Goal: Task Accomplishment & Management: Complete application form

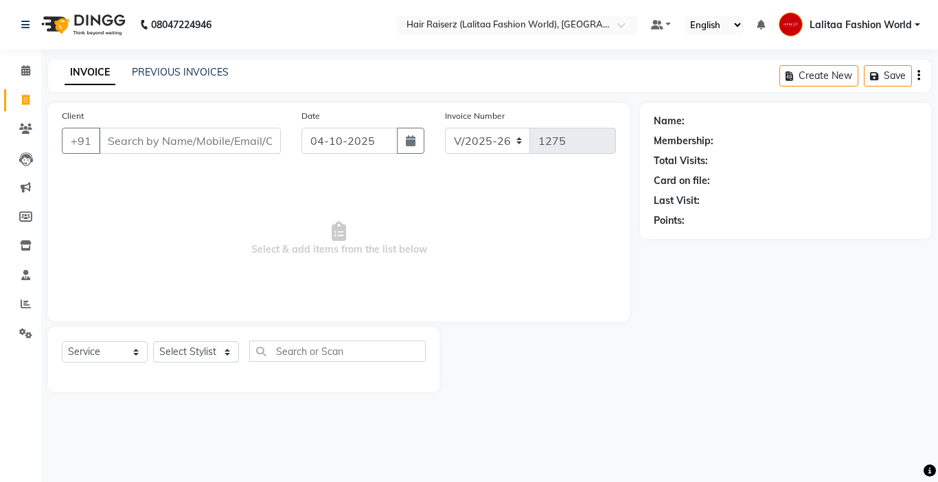
select select "7098"
select select "service"
click at [183, 69] on link "PREVIOUS INVOICES" at bounding box center [180, 72] width 97 height 12
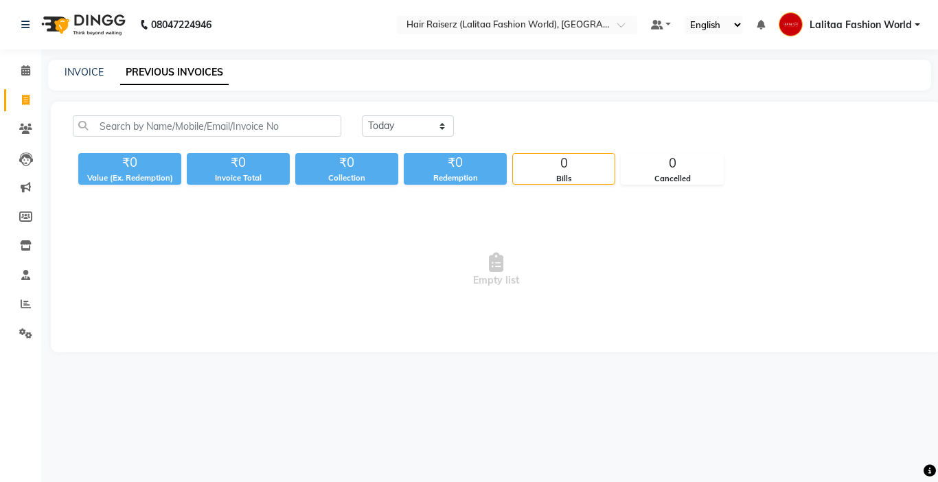
click at [82, 82] on div "INVOICE PREVIOUS INVOICES" at bounding box center [489, 75] width 883 height 31
click at [83, 72] on link "INVOICE" at bounding box center [84, 72] width 39 height 12
select select "service"
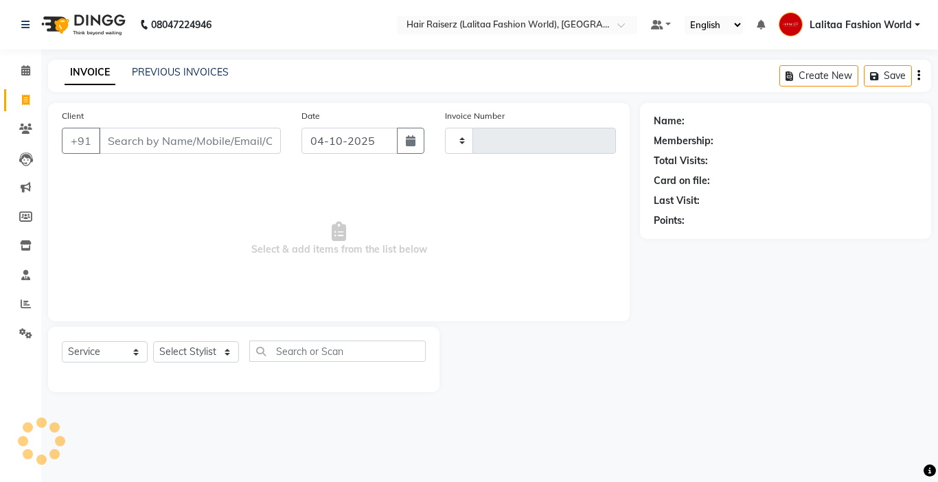
type input "1275"
select select "7098"
click at [25, 75] on icon at bounding box center [25, 70] width 9 height 10
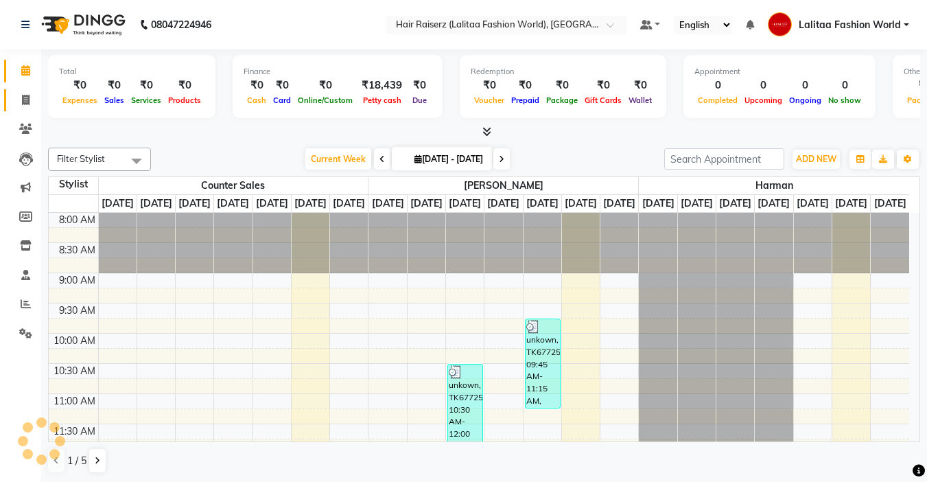
scroll to position [303, 0]
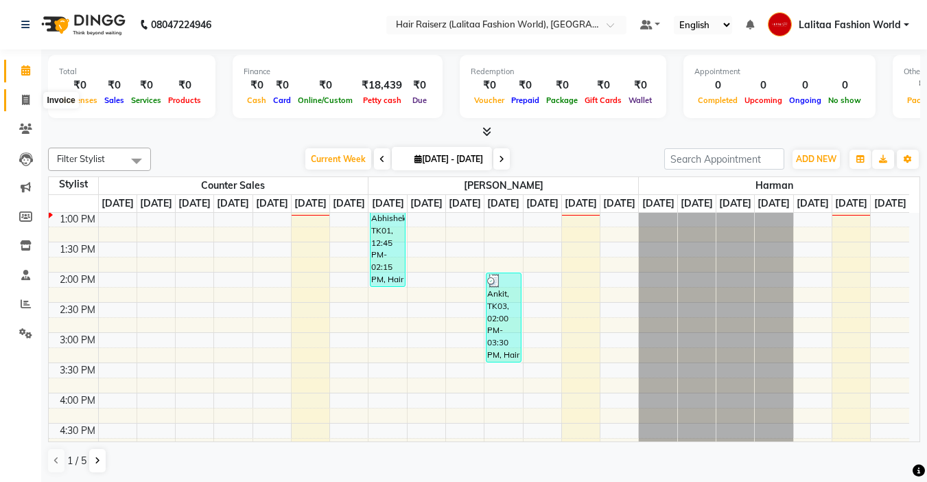
click at [23, 102] on icon at bounding box center [26, 100] width 8 height 10
select select "service"
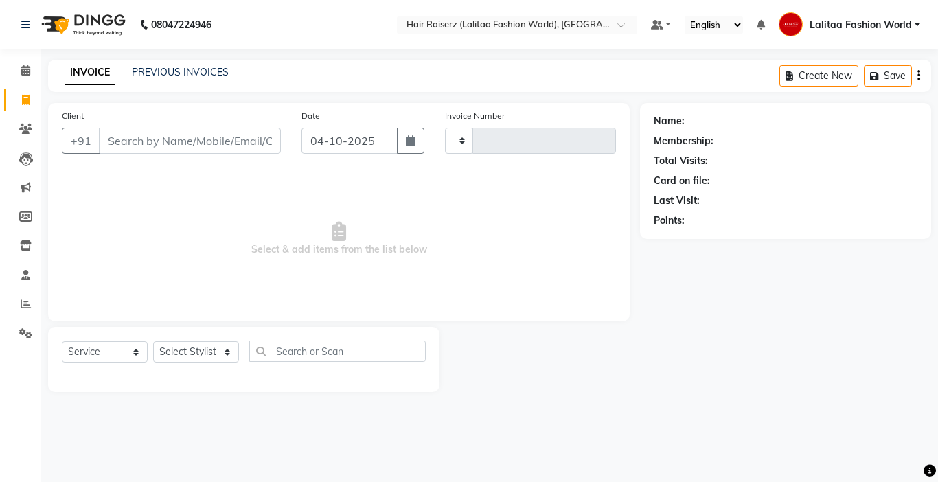
type input "1275"
select select "7098"
click at [121, 132] on input "Client" at bounding box center [190, 141] width 182 height 26
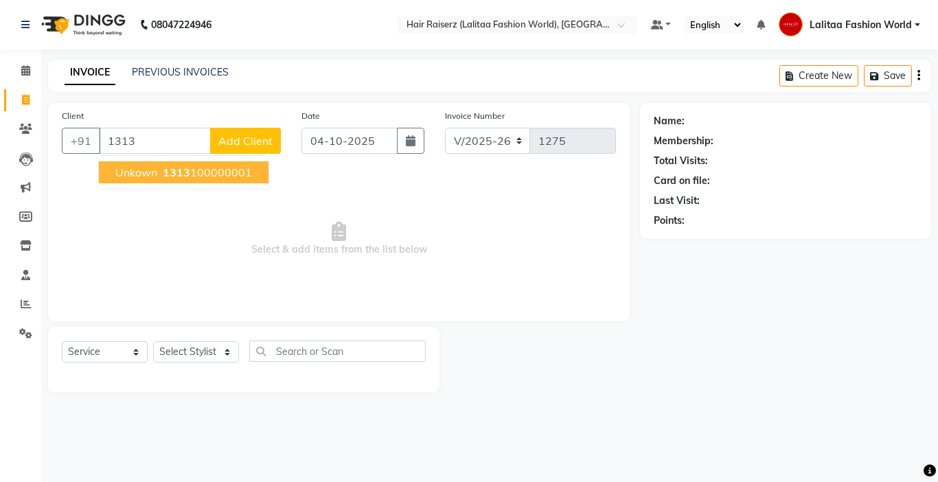
click at [154, 172] on span "unkown" at bounding box center [136, 172] width 42 height 14
type input "1313100000001"
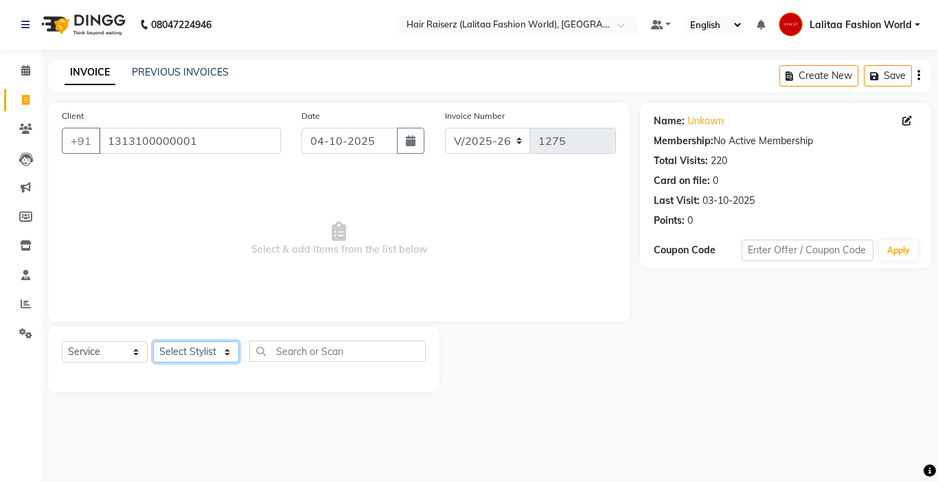
click at [185, 346] on select "Select Stylist [PERSON_NAME] counter sales [PERSON_NAME] Jannat [PERSON_NAME] L…" at bounding box center [196, 351] width 86 height 21
select select "93512"
click at [153, 341] on select "Select Stylist [PERSON_NAME] counter sales [PERSON_NAME] Jannat [PERSON_NAME] L…" at bounding box center [196, 351] width 86 height 21
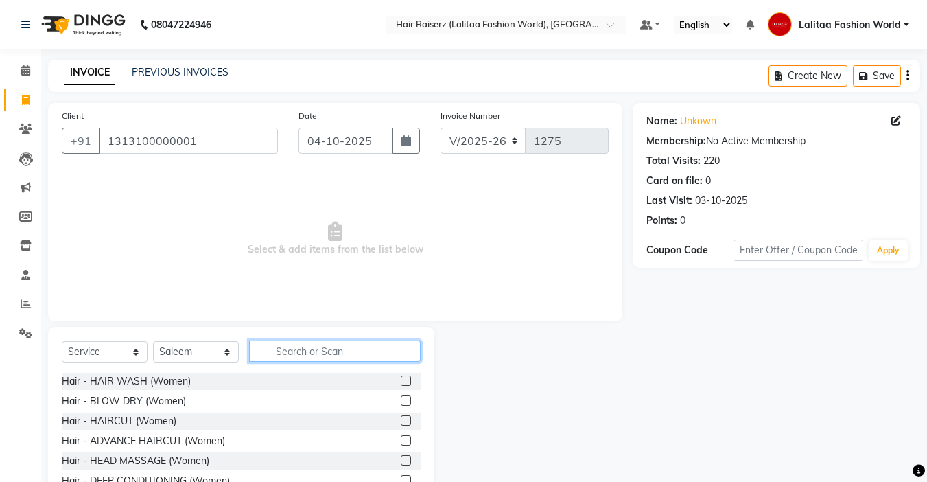
click at [332, 345] on input "text" at bounding box center [335, 350] width 172 height 21
type input "hair"
click at [401, 418] on label at bounding box center [406, 420] width 10 height 10
click at [401, 418] on input "checkbox" at bounding box center [405, 421] width 9 height 9
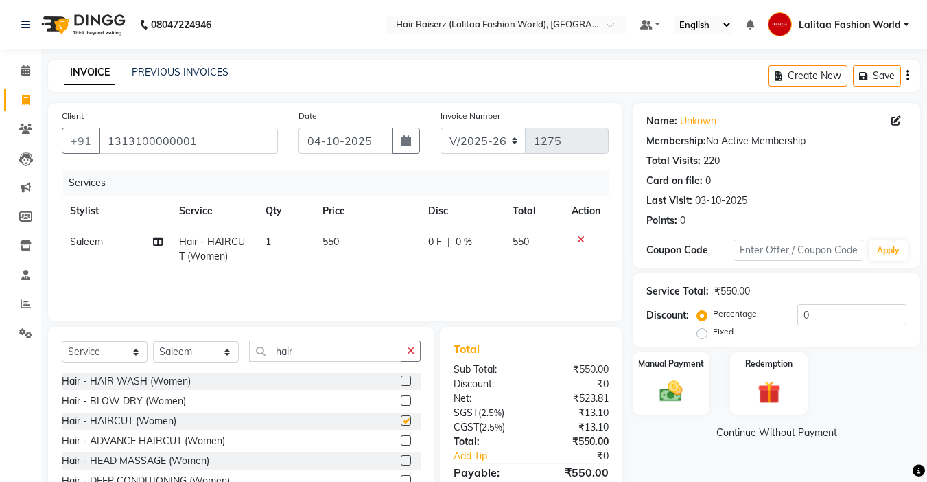
checkbox input "false"
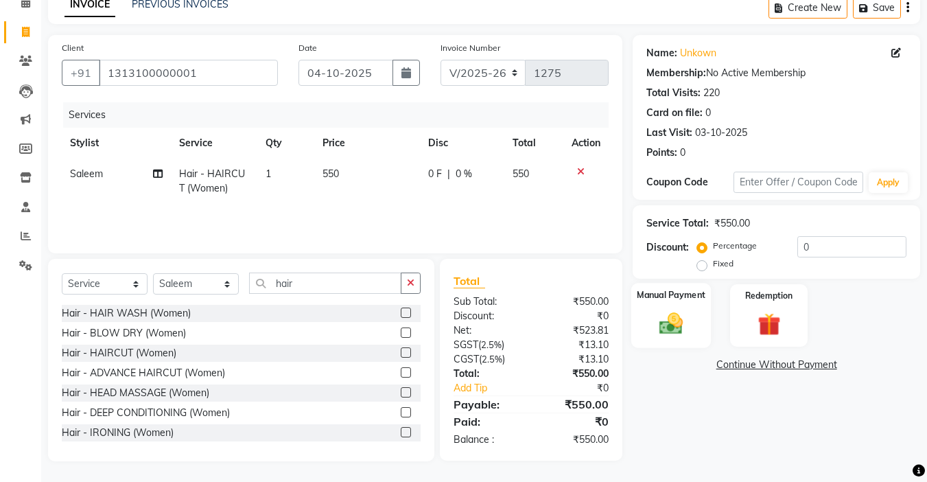
click at [660, 315] on img at bounding box center [671, 323] width 38 height 27
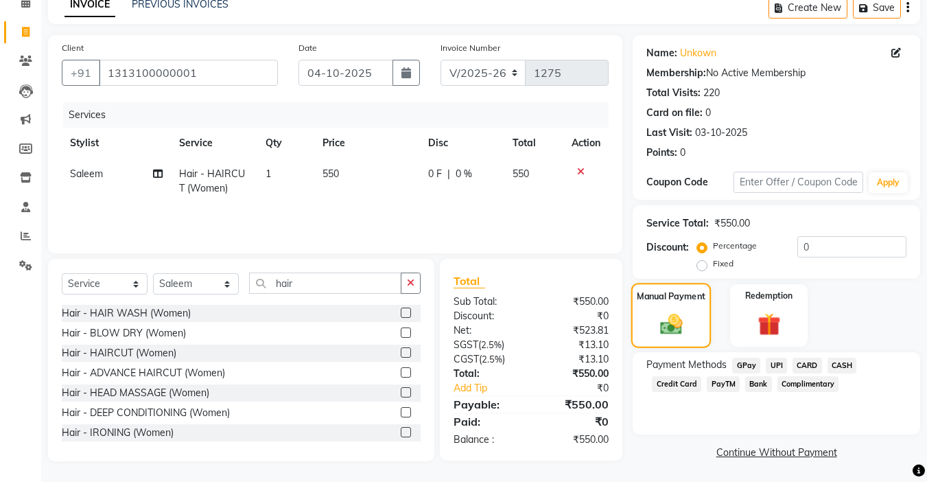
scroll to position [69, 0]
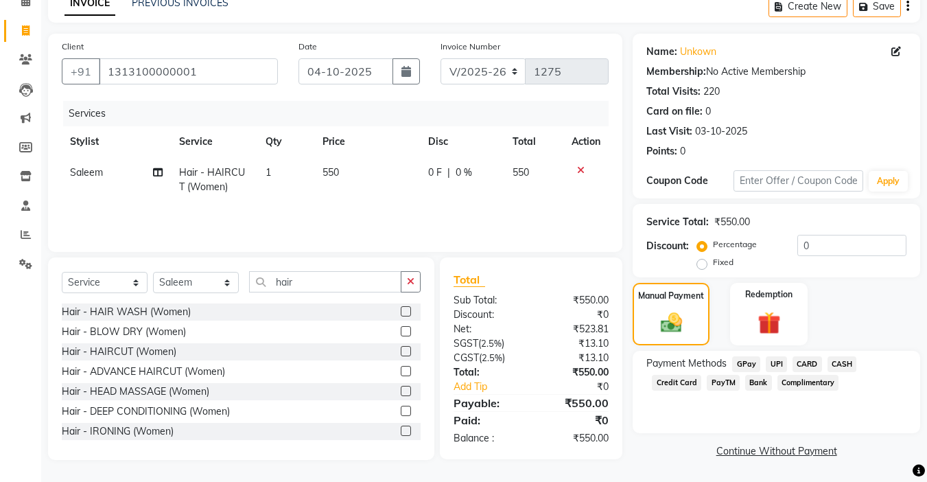
click at [778, 361] on span "UPI" at bounding box center [776, 364] width 21 height 16
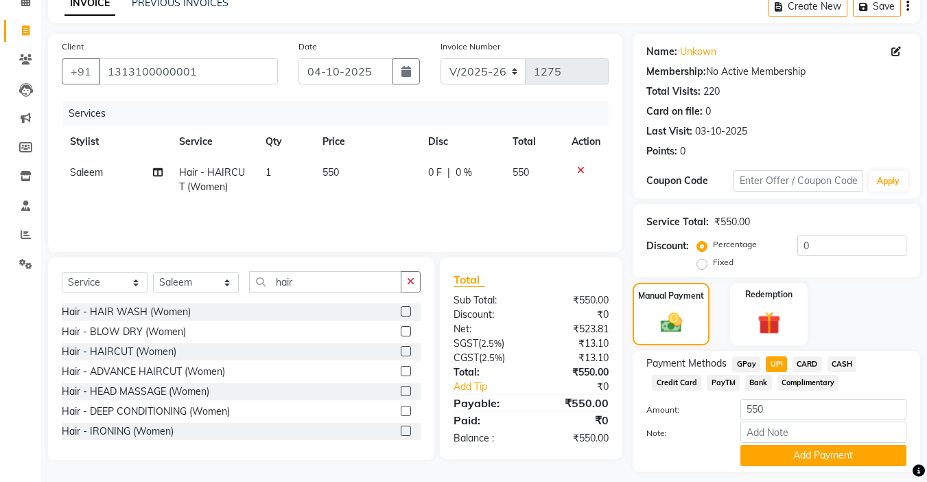
scroll to position [108, 0]
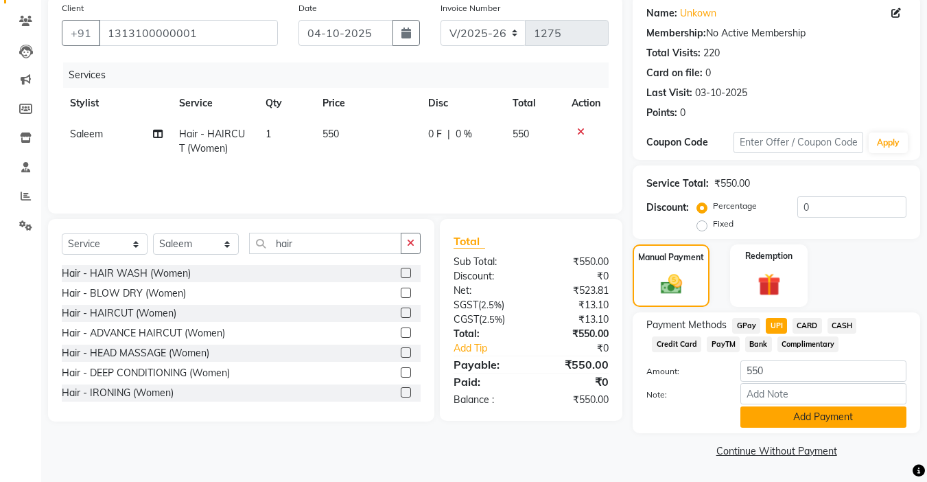
click at [776, 417] on button "Add Payment" at bounding box center [824, 416] width 166 height 21
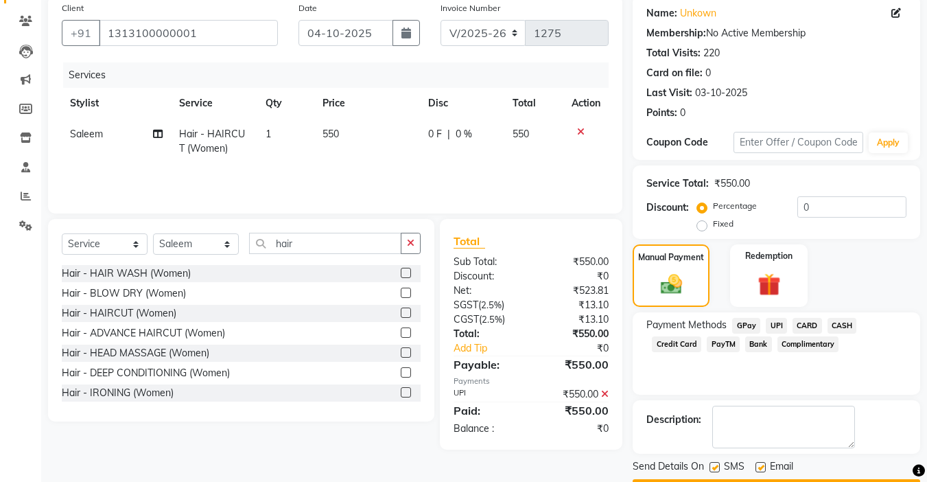
scroll to position [147, 0]
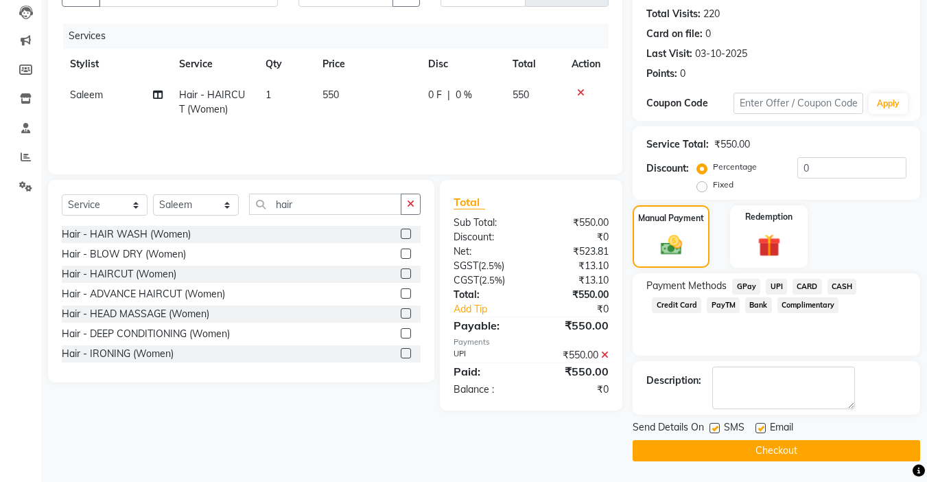
click at [760, 423] on label at bounding box center [761, 428] width 10 height 10
click at [760, 424] on input "checkbox" at bounding box center [760, 428] width 9 height 9
checkbox input "false"
click at [684, 450] on button "Checkout" at bounding box center [777, 450] width 288 height 21
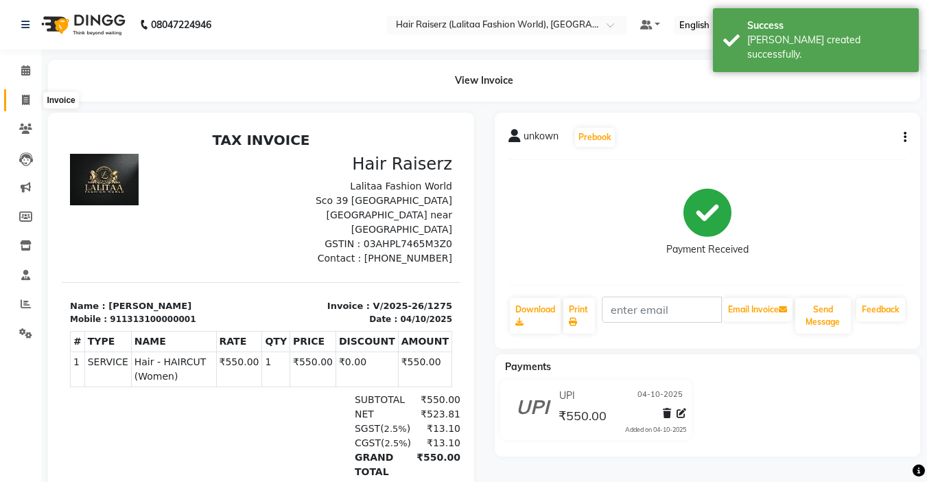
click at [27, 97] on icon at bounding box center [26, 100] width 8 height 10
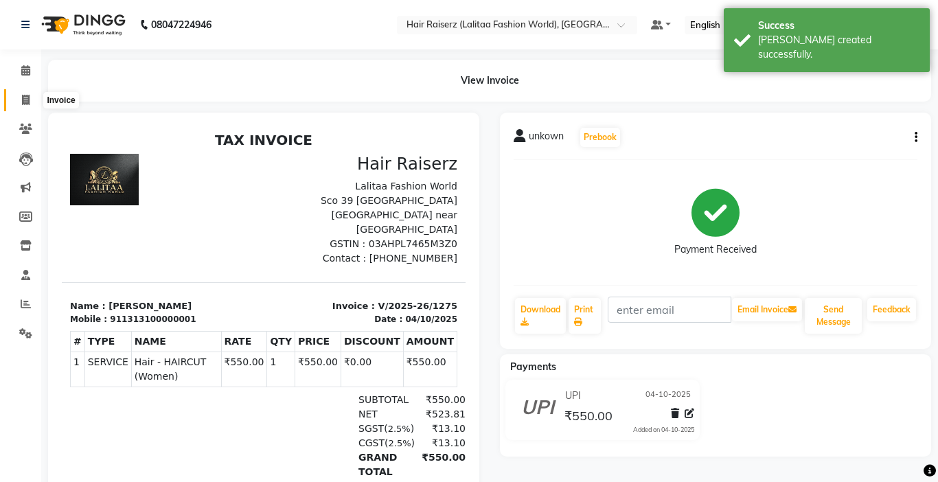
select select "service"
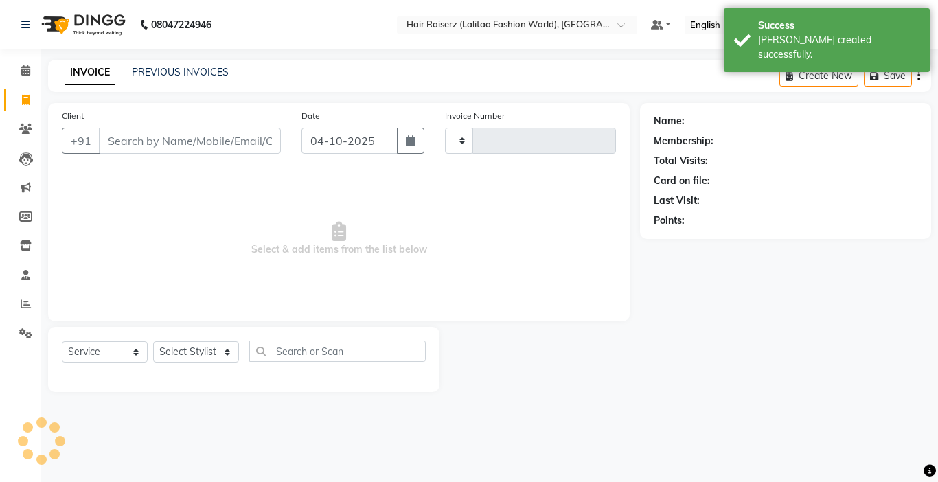
type input "1276"
select select "7098"
click at [124, 140] on input "Client" at bounding box center [190, 141] width 182 height 26
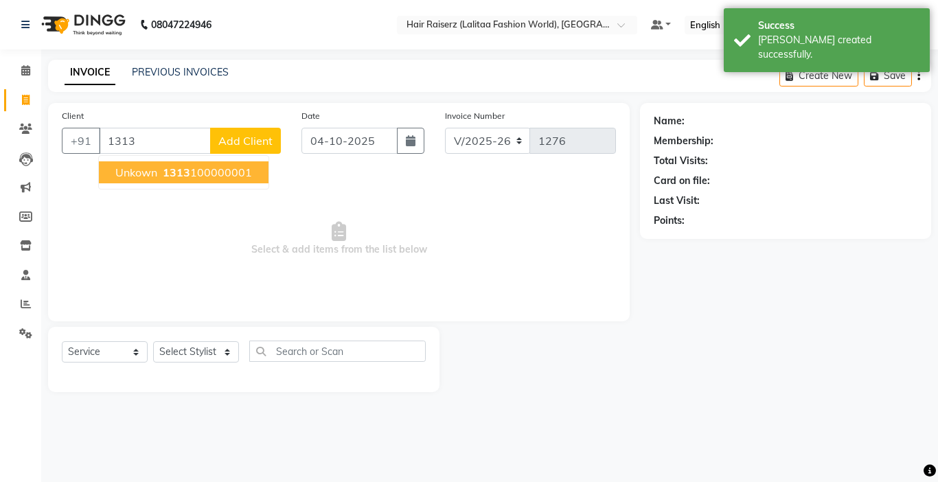
click at [153, 167] on span "unkown" at bounding box center [136, 172] width 42 height 14
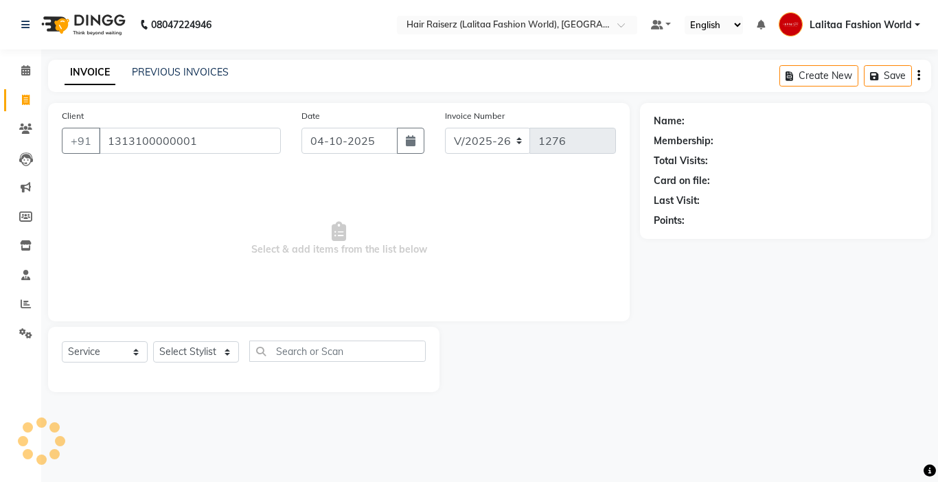
type input "1313100000001"
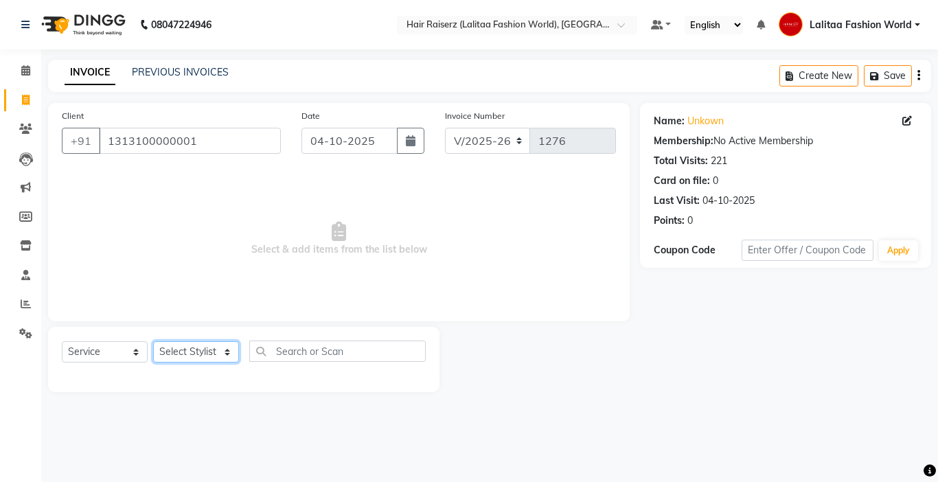
click at [198, 348] on select "Select Stylist [PERSON_NAME] counter sales [PERSON_NAME] Jannat [PERSON_NAME] L…" at bounding box center [196, 351] width 86 height 21
select select "79568"
click at [153, 341] on select "Select Stylist [PERSON_NAME] counter sales [PERSON_NAME] Jannat [PERSON_NAME] L…" at bounding box center [196, 351] width 86 height 21
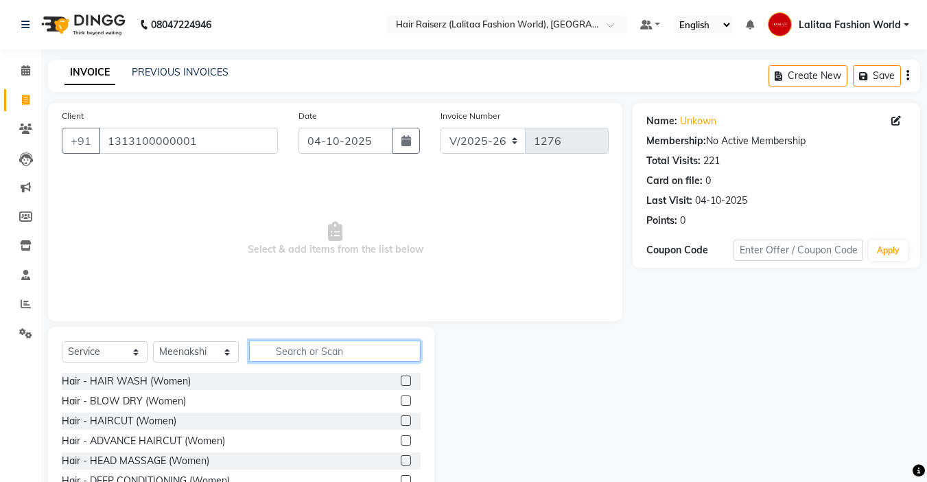
click at [310, 350] on input "text" at bounding box center [335, 350] width 172 height 21
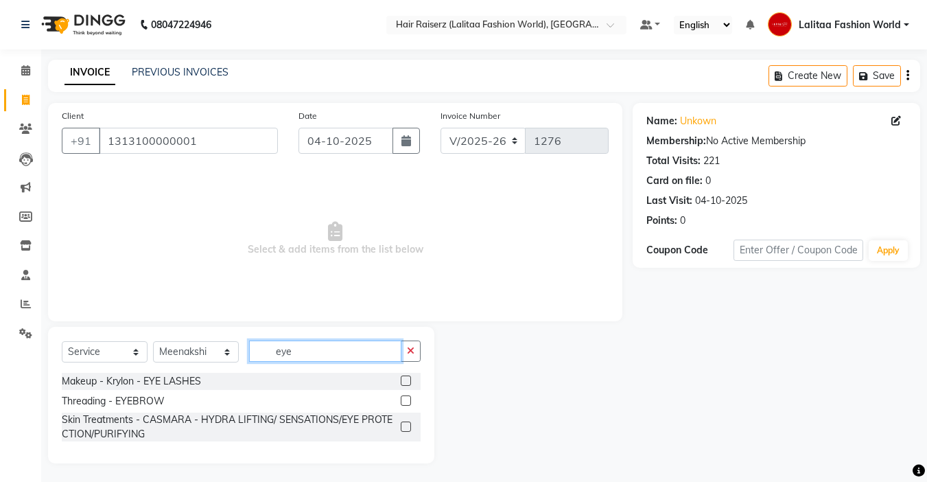
type input "eye"
click at [410, 399] on label at bounding box center [406, 400] width 10 height 10
click at [410, 399] on input "checkbox" at bounding box center [405, 401] width 9 height 9
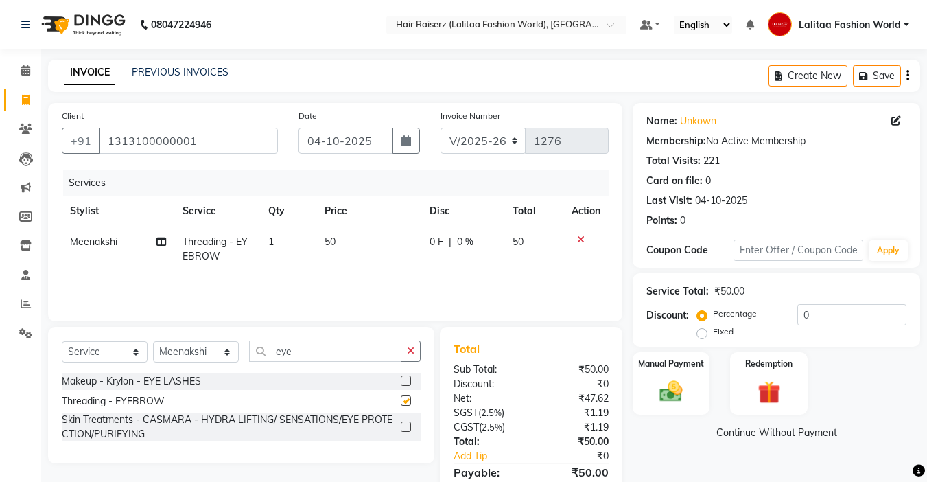
checkbox input "false"
click at [364, 352] on input "eye" at bounding box center [325, 350] width 152 height 21
type input "e"
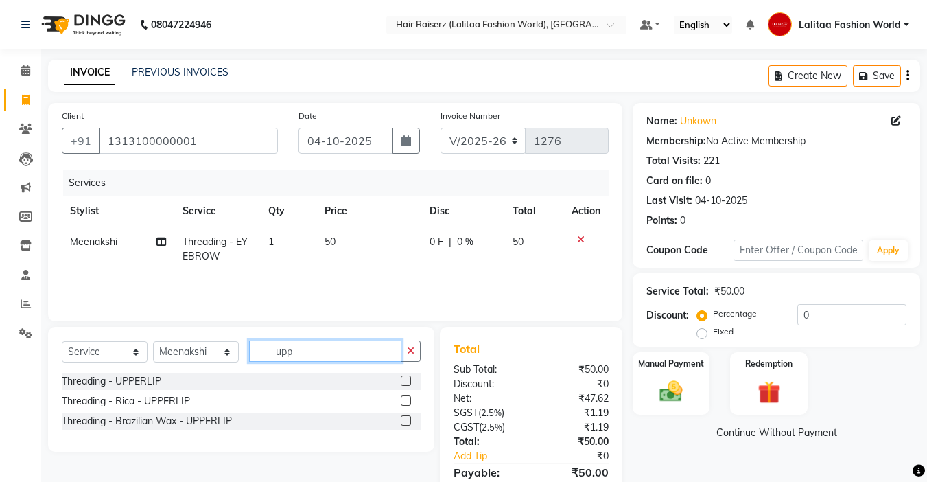
type input "upp"
click at [406, 378] on label at bounding box center [406, 380] width 10 height 10
click at [406, 378] on input "checkbox" at bounding box center [405, 381] width 9 height 9
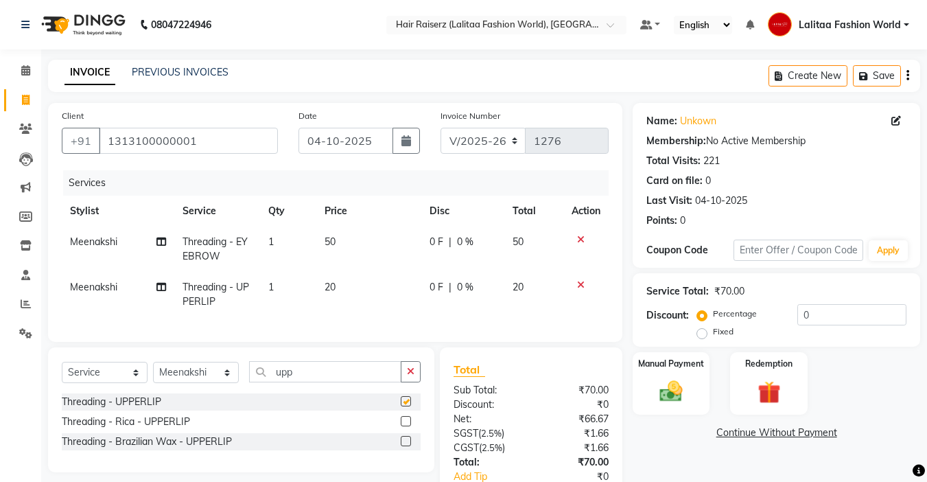
checkbox input "false"
click at [342, 380] on input "upp" at bounding box center [325, 371] width 152 height 21
type input "u"
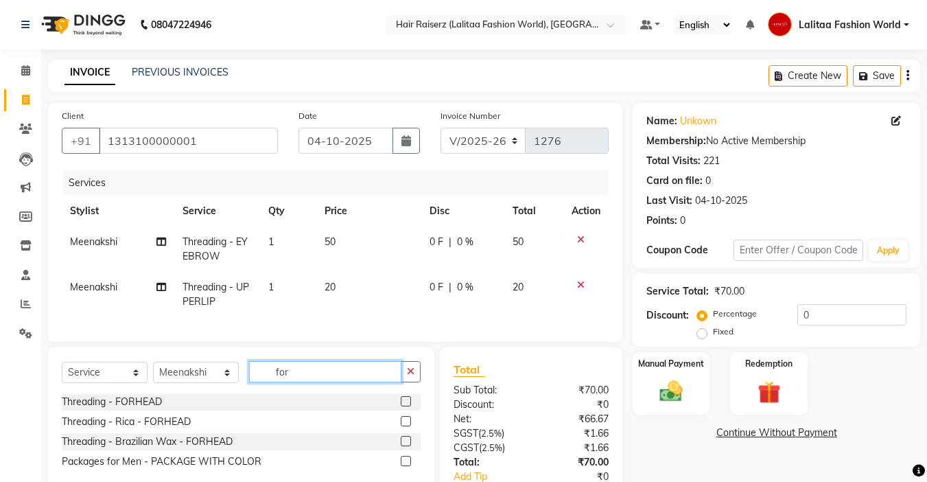
type input "for"
click at [410, 406] on label at bounding box center [406, 401] width 10 height 10
click at [410, 406] on input "checkbox" at bounding box center [405, 401] width 9 height 9
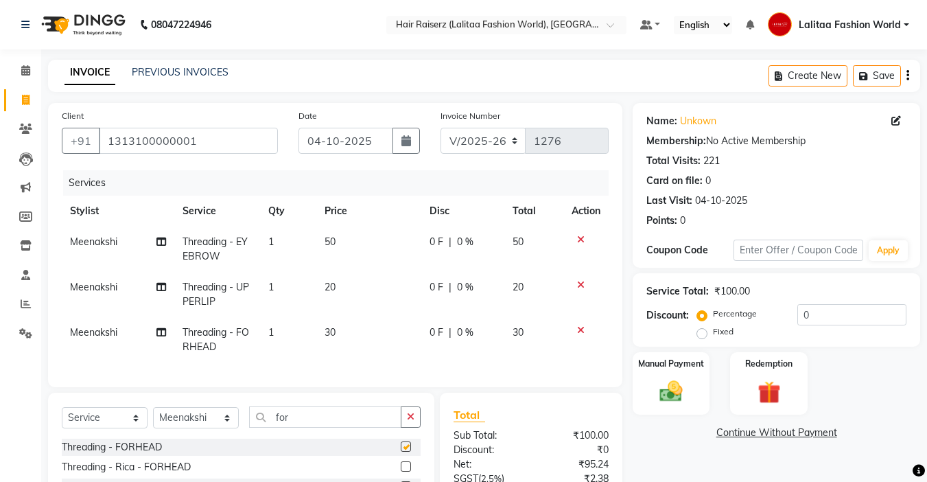
checkbox input "false"
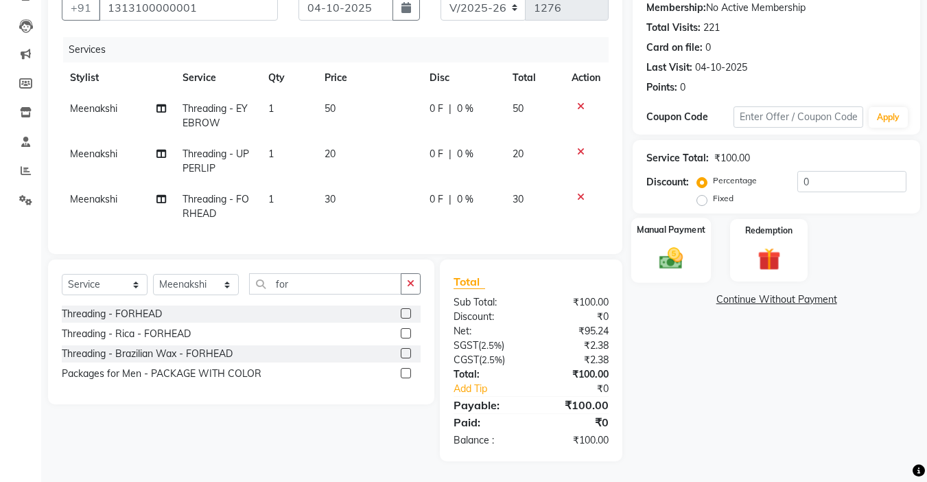
click at [661, 244] on img at bounding box center [671, 257] width 38 height 27
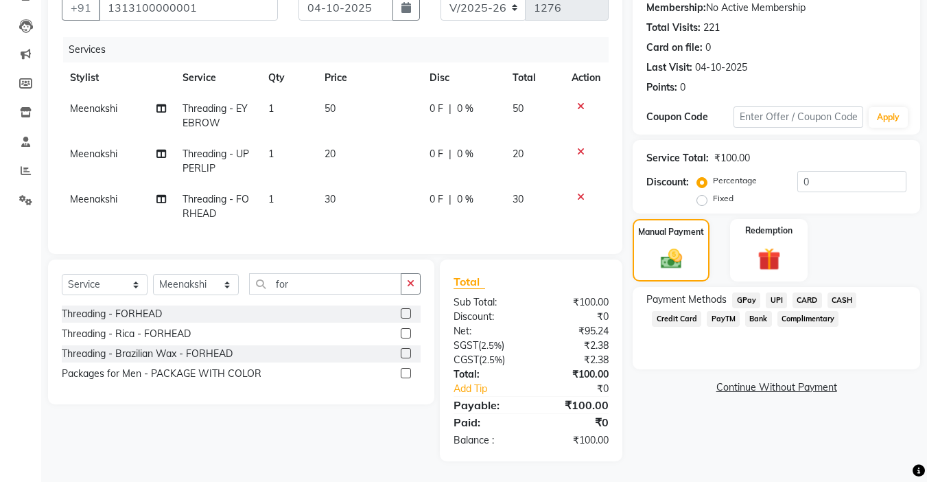
click at [778, 292] on span "UPI" at bounding box center [776, 300] width 21 height 16
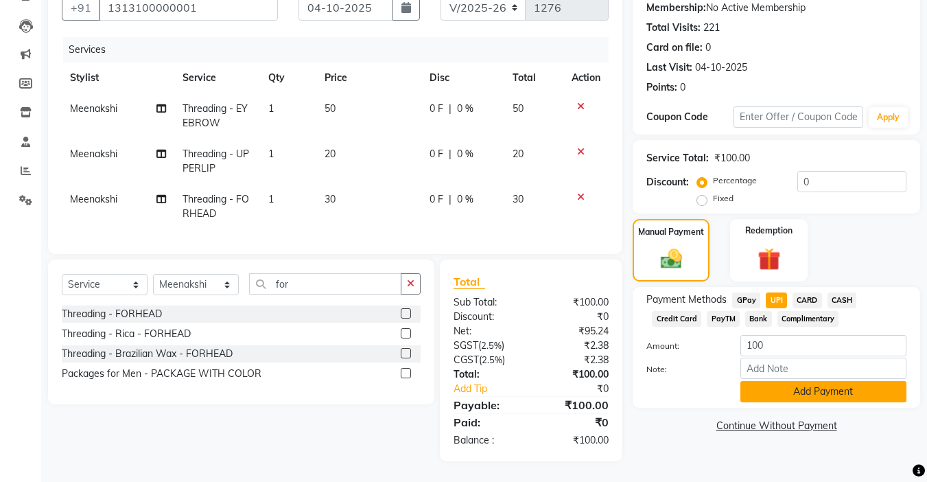
click at [776, 381] on button "Add Payment" at bounding box center [824, 391] width 166 height 21
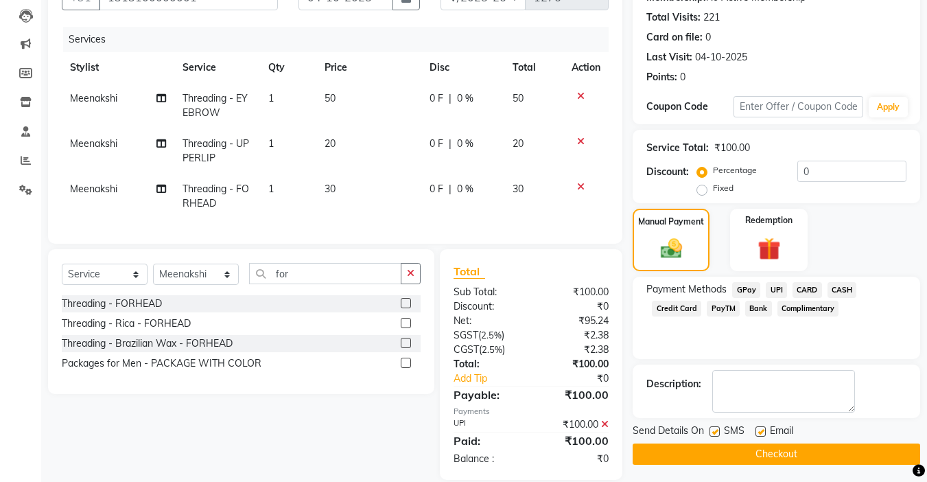
scroll to position [172, 0]
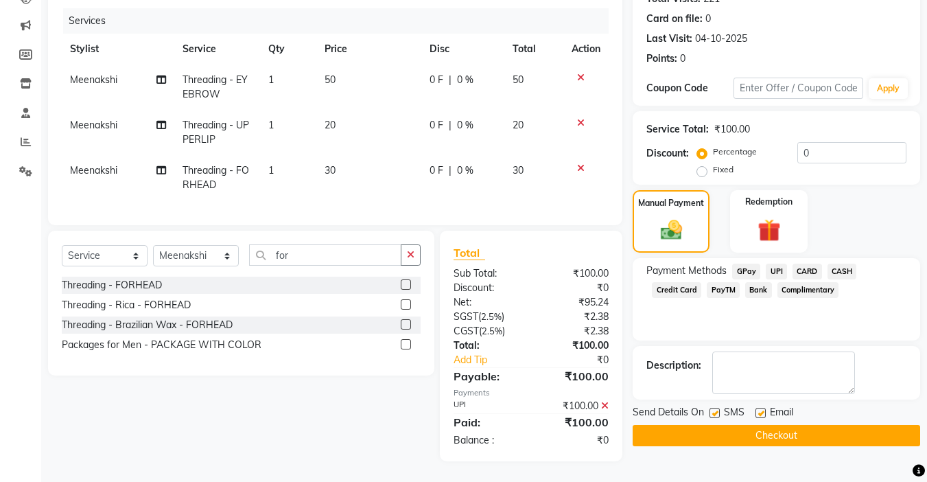
click at [756, 410] on div at bounding box center [760, 415] width 9 height 14
click at [717, 408] on label at bounding box center [715, 413] width 10 height 10
click at [717, 409] on input "checkbox" at bounding box center [714, 413] width 9 height 9
checkbox input "false"
click at [760, 408] on label at bounding box center [761, 413] width 10 height 10
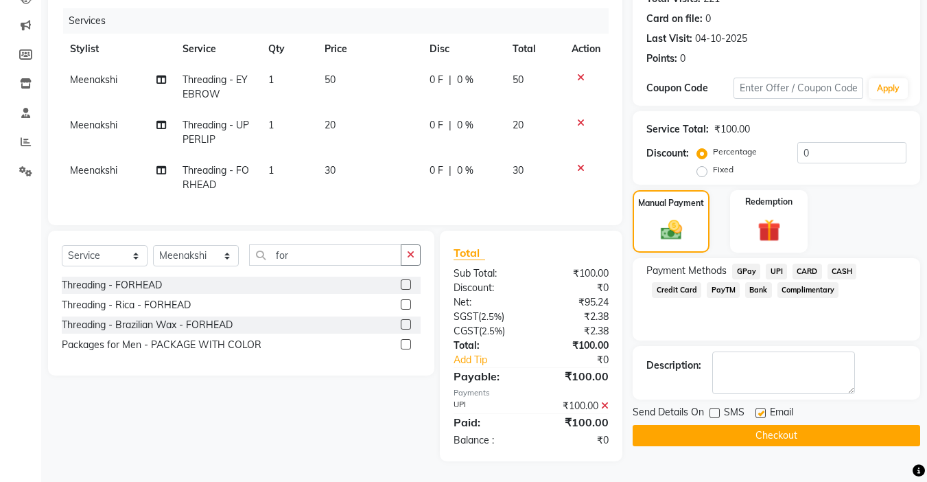
click at [760, 409] on input "checkbox" at bounding box center [760, 413] width 9 height 9
checkbox input "false"
click at [733, 428] on button "Checkout" at bounding box center [777, 435] width 288 height 21
